Goal: Transaction & Acquisition: Obtain resource

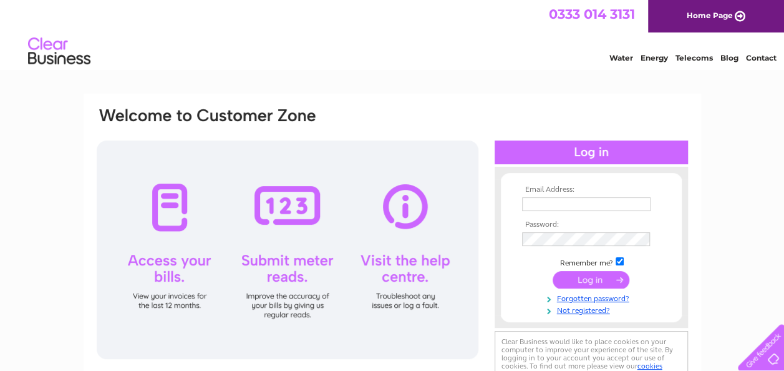
type input "izzyyoung1203@gmail.com"
click at [598, 279] on input "submit" at bounding box center [591, 279] width 77 height 17
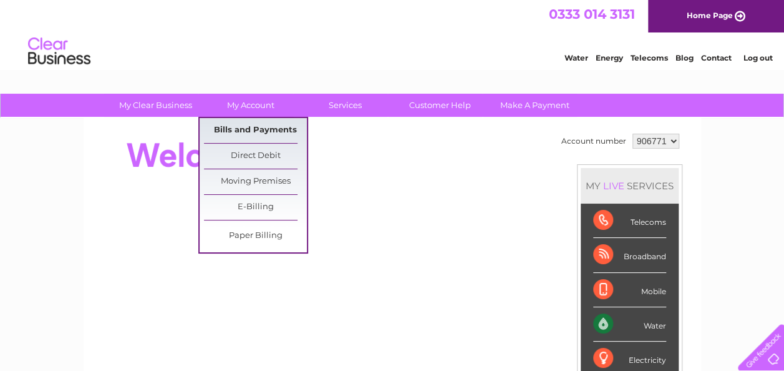
click at [252, 133] on link "Bills and Payments" at bounding box center [255, 130] width 103 height 25
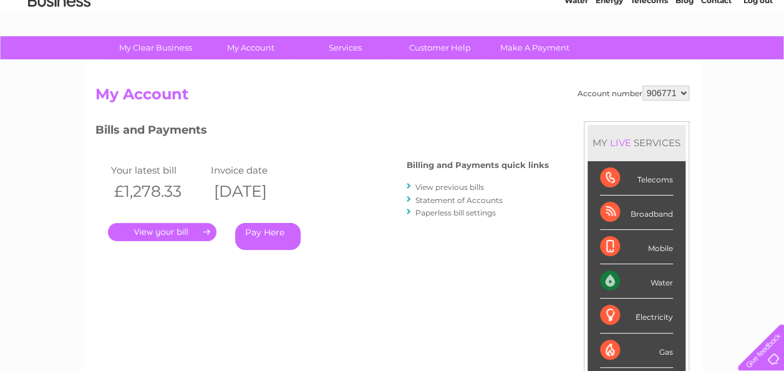
scroll to position [125, 0]
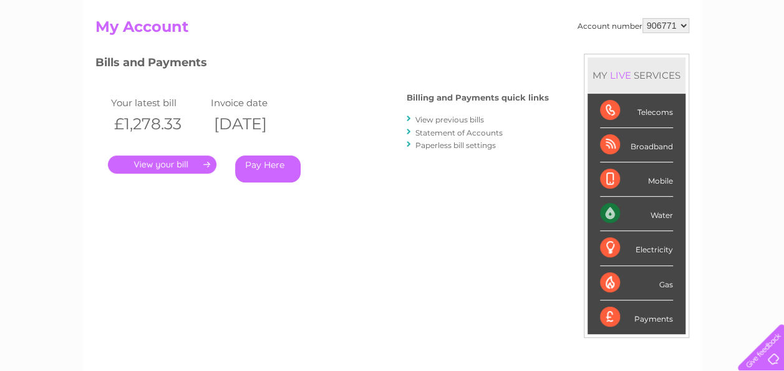
click at [180, 163] on link "." at bounding box center [162, 164] width 109 height 18
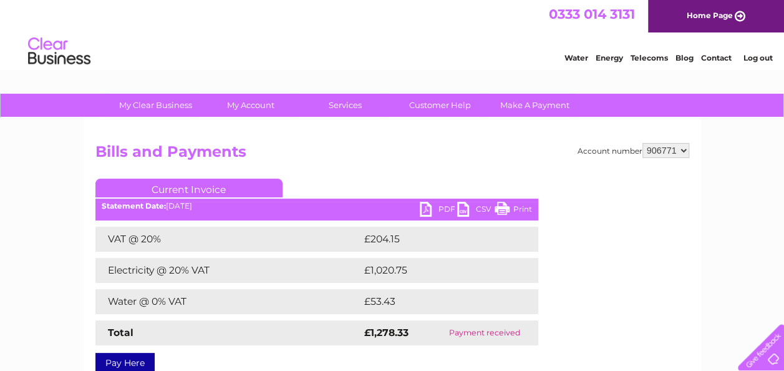
click at [426, 214] on link "PDF" at bounding box center [438, 210] width 37 height 18
click at [420, 213] on link "PDF" at bounding box center [438, 210] width 37 height 18
click at [425, 212] on link "PDF" at bounding box center [438, 210] width 37 height 18
